Goal: Find specific page/section: Find specific page/section

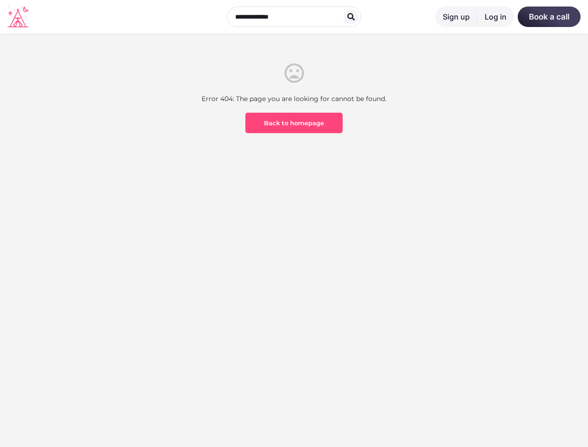
click at [294, 223] on section "Error 404: The page you are looking for cannot be found. Back to homepage" at bounding box center [294, 134] width 588 height 200
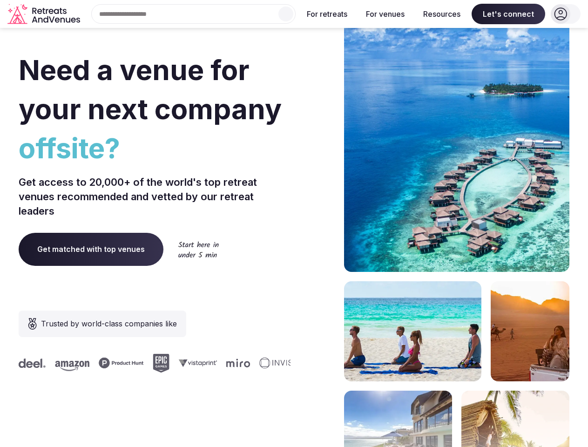
click at [294, 223] on div "Need a venue for your next company offsite? Get access to 20,000+ of the world'…" at bounding box center [294, 278] width 551 height 561
click at [194, 14] on div "Search Popular Destinations [GEOGRAPHIC_DATA], [GEOGRAPHIC_DATA] [GEOGRAPHIC_DA…" at bounding box center [190, 14] width 212 height 20
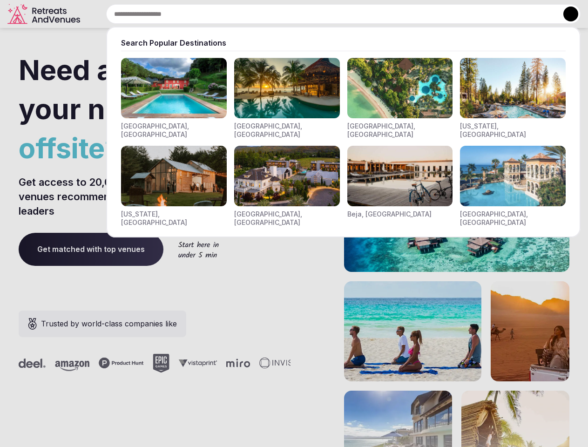
click at [286, 14] on input "text" at bounding box center [343, 14] width 474 height 20
click at [327, 14] on input "text" at bounding box center [343, 14] width 474 height 20
click at [385, 14] on input "text" at bounding box center [343, 14] width 474 height 20
click at [442, 14] on input "text" at bounding box center [343, 14] width 474 height 20
click at [508, 14] on input "text" at bounding box center [343, 14] width 474 height 20
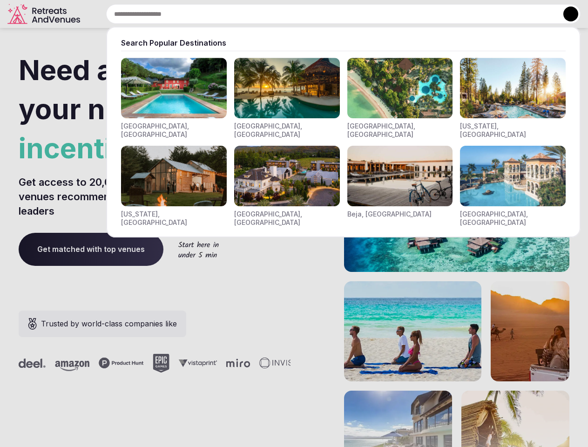
click at [566, 14] on button at bounding box center [570, 14] width 15 height 15
